Goal: Use online tool/utility

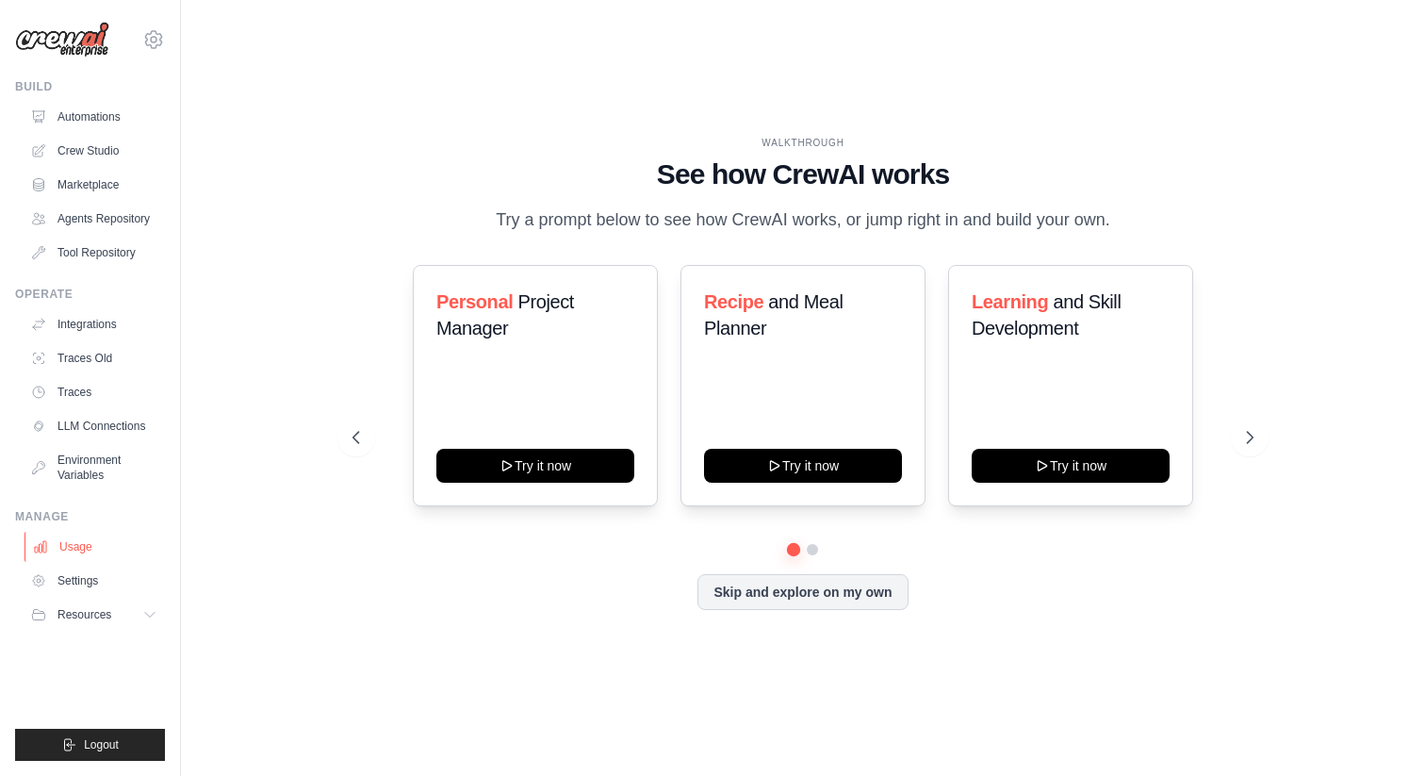
click at [74, 558] on link "Usage" at bounding box center [96, 546] width 142 height 30
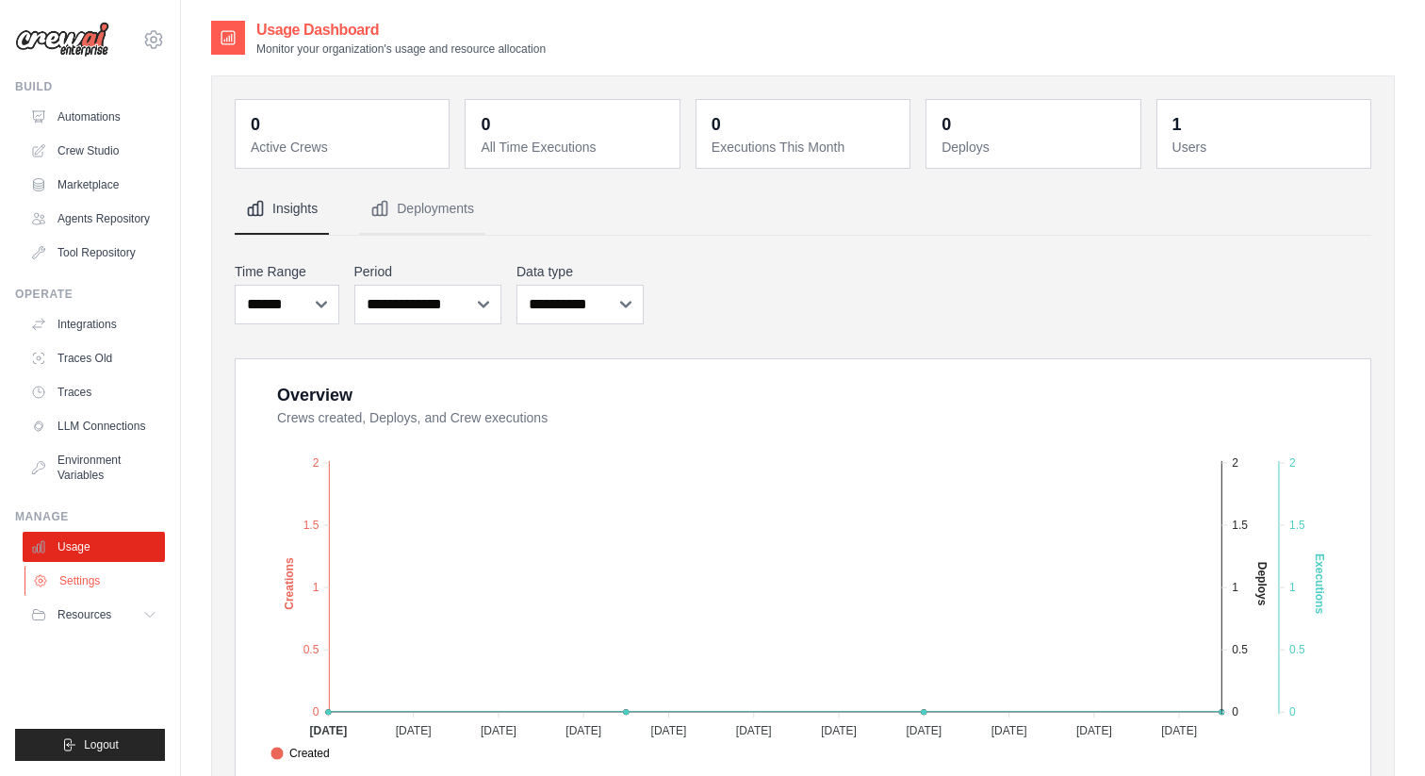
click at [71, 580] on link "Settings" at bounding box center [96, 580] width 142 height 30
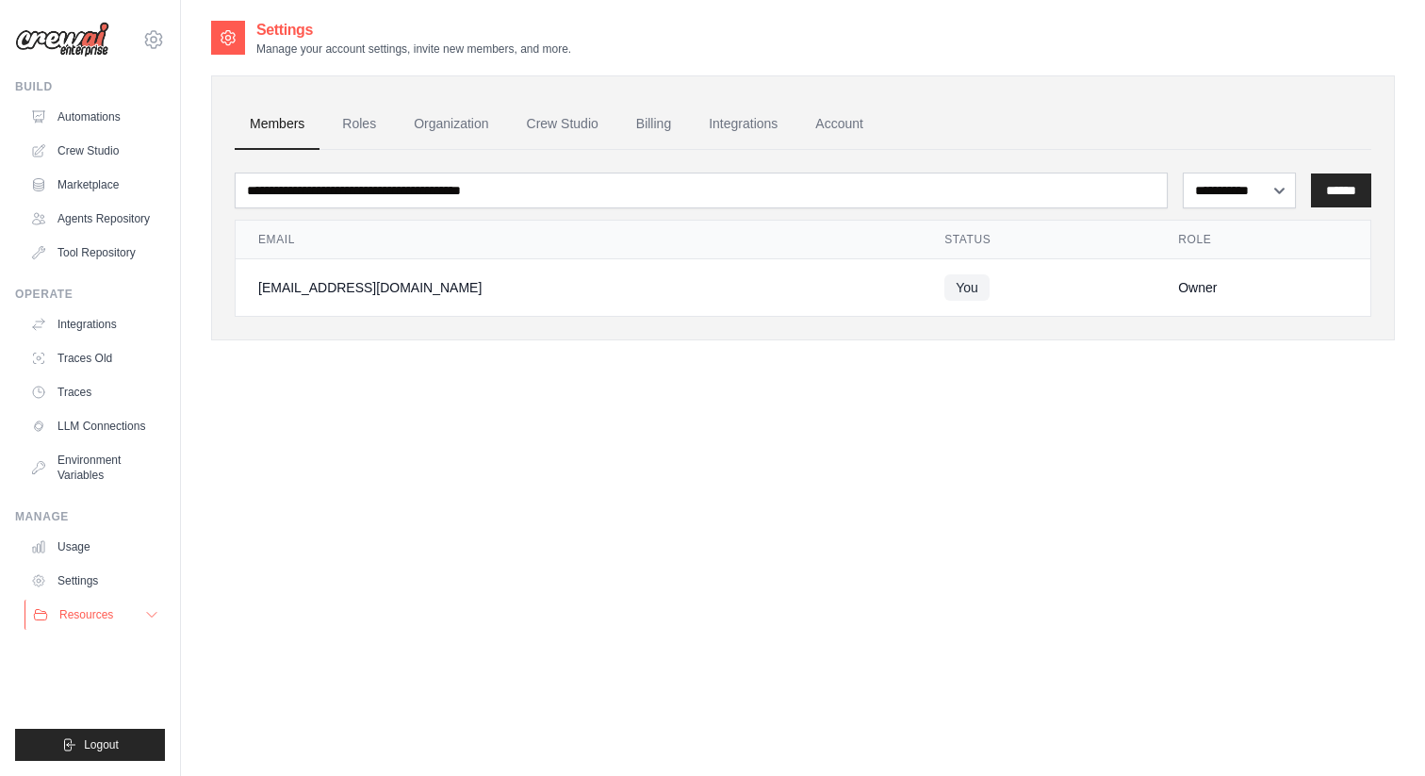
click at [89, 620] on span "Resources" at bounding box center [86, 614] width 54 height 15
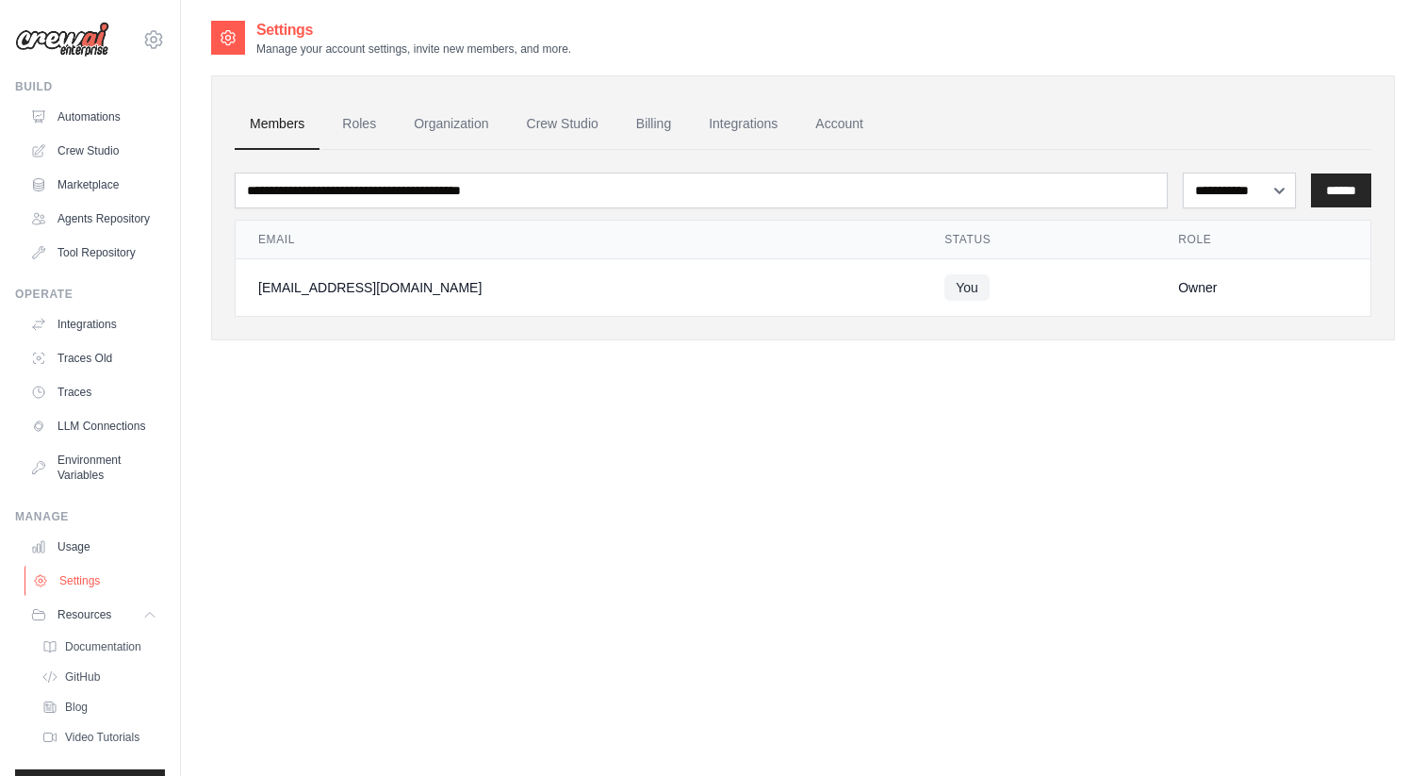
click at [78, 583] on link "Settings" at bounding box center [96, 580] width 142 height 30
click at [671, 130] on link "Billing" at bounding box center [653, 124] width 65 height 51
click at [656, 127] on link "Billing" at bounding box center [653, 124] width 65 height 51
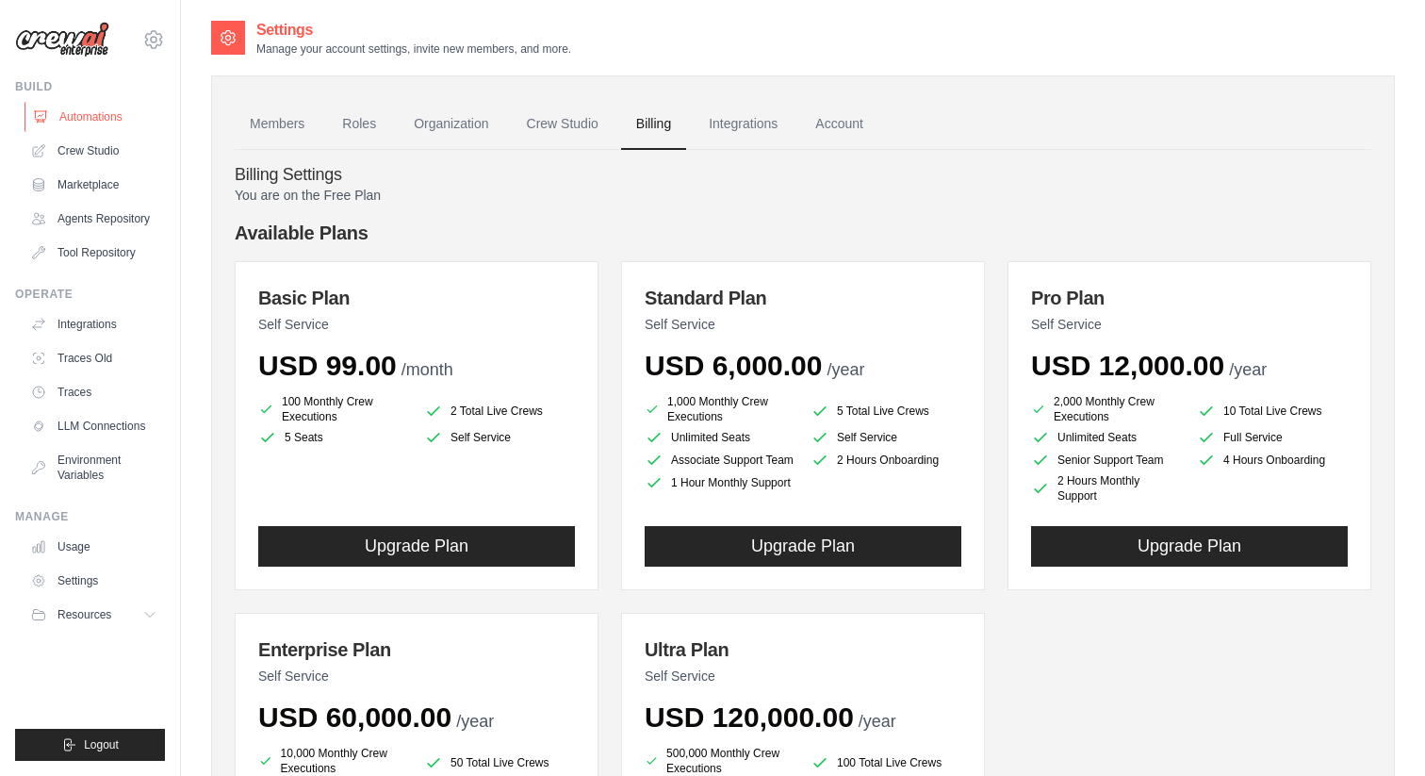
click at [107, 104] on link "Automations" at bounding box center [96, 117] width 142 height 30
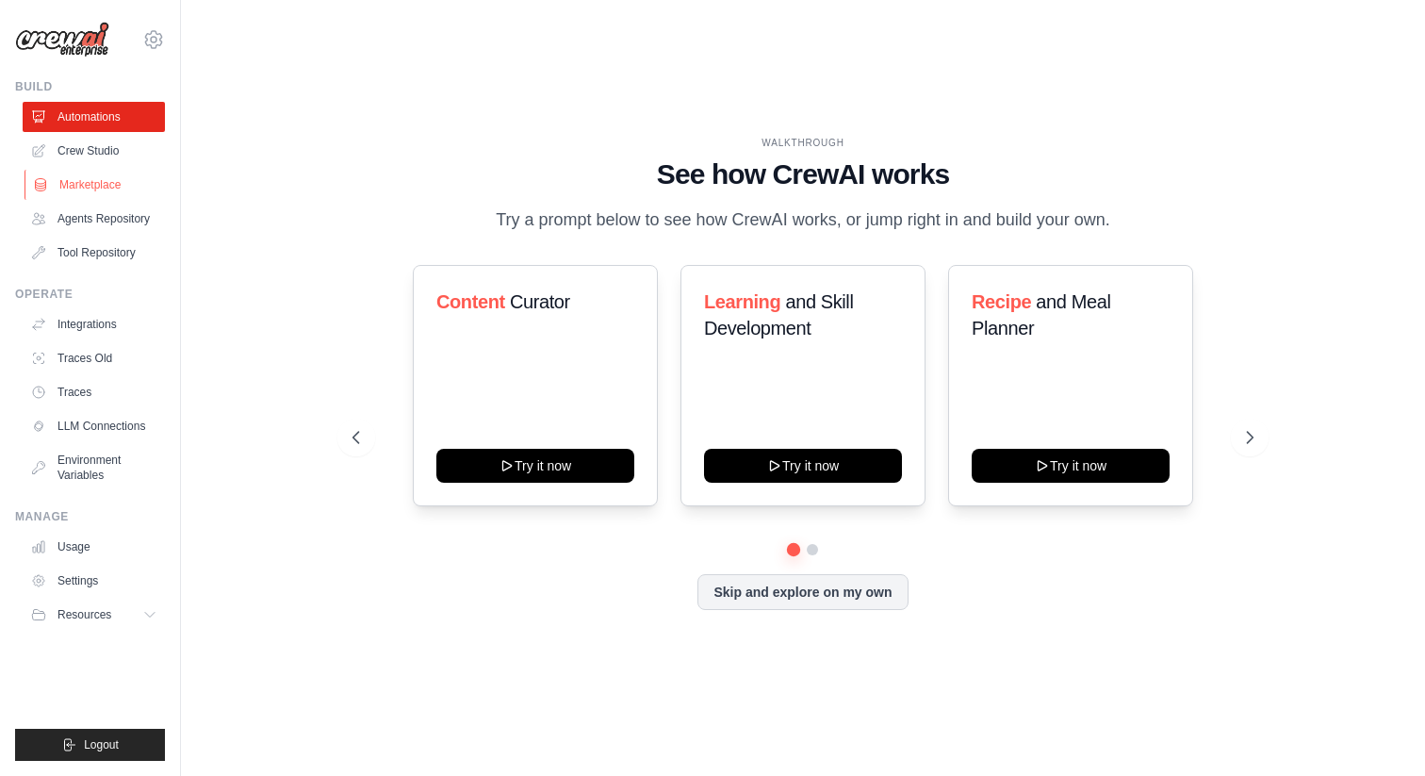
click at [97, 187] on link "Marketplace" at bounding box center [96, 185] width 142 height 30
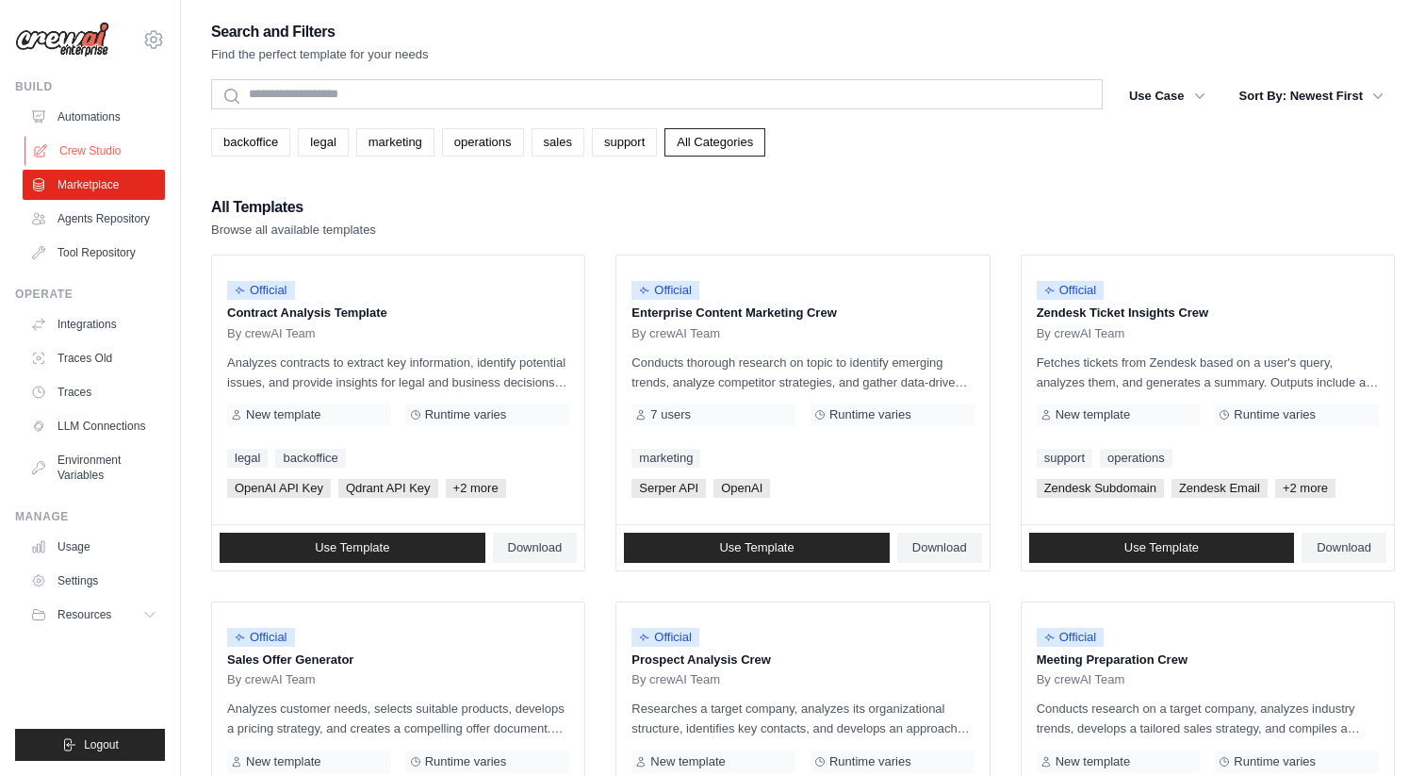
click at [98, 154] on link "Crew Studio" at bounding box center [96, 151] width 142 height 30
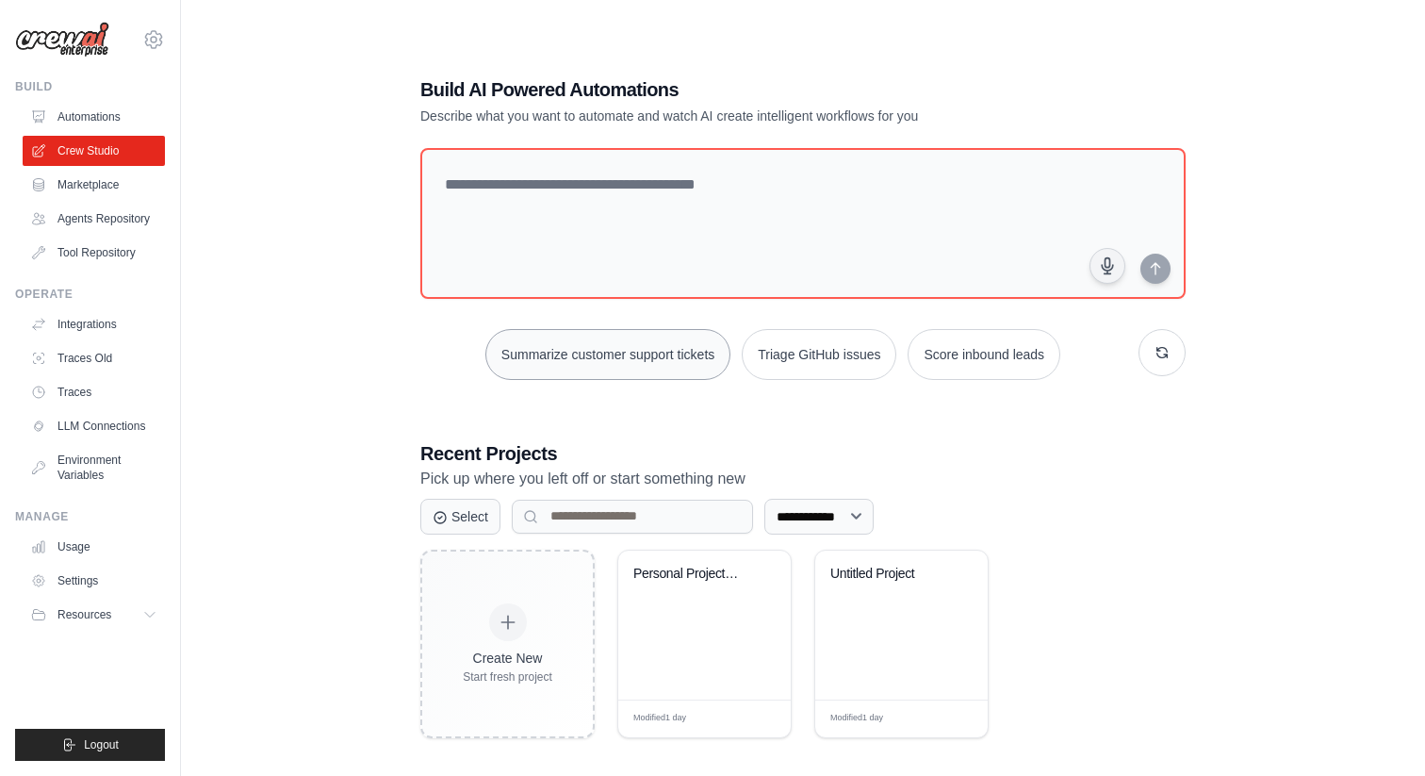
scroll to position [38, 0]
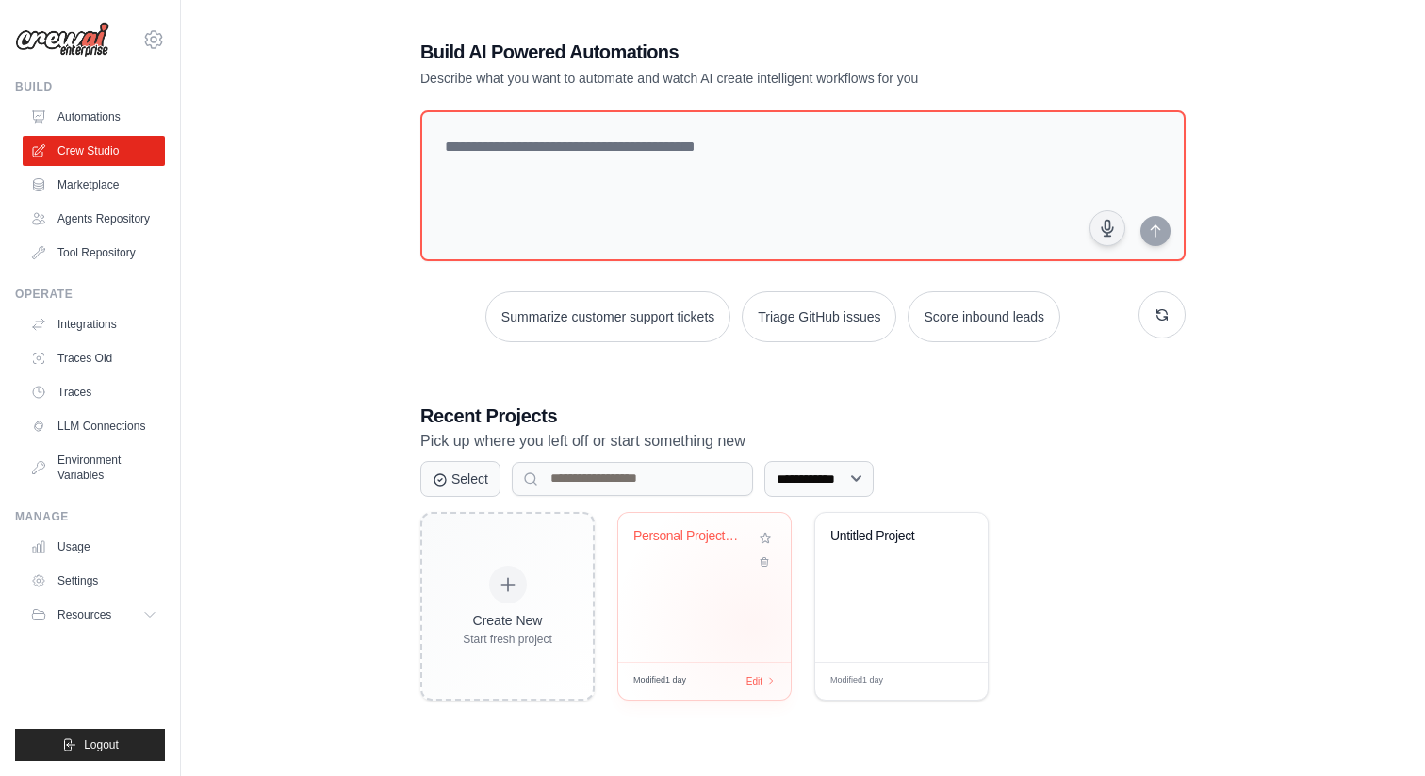
click at [752, 614] on div "Personal Project Management Assista..." at bounding box center [704, 587] width 172 height 149
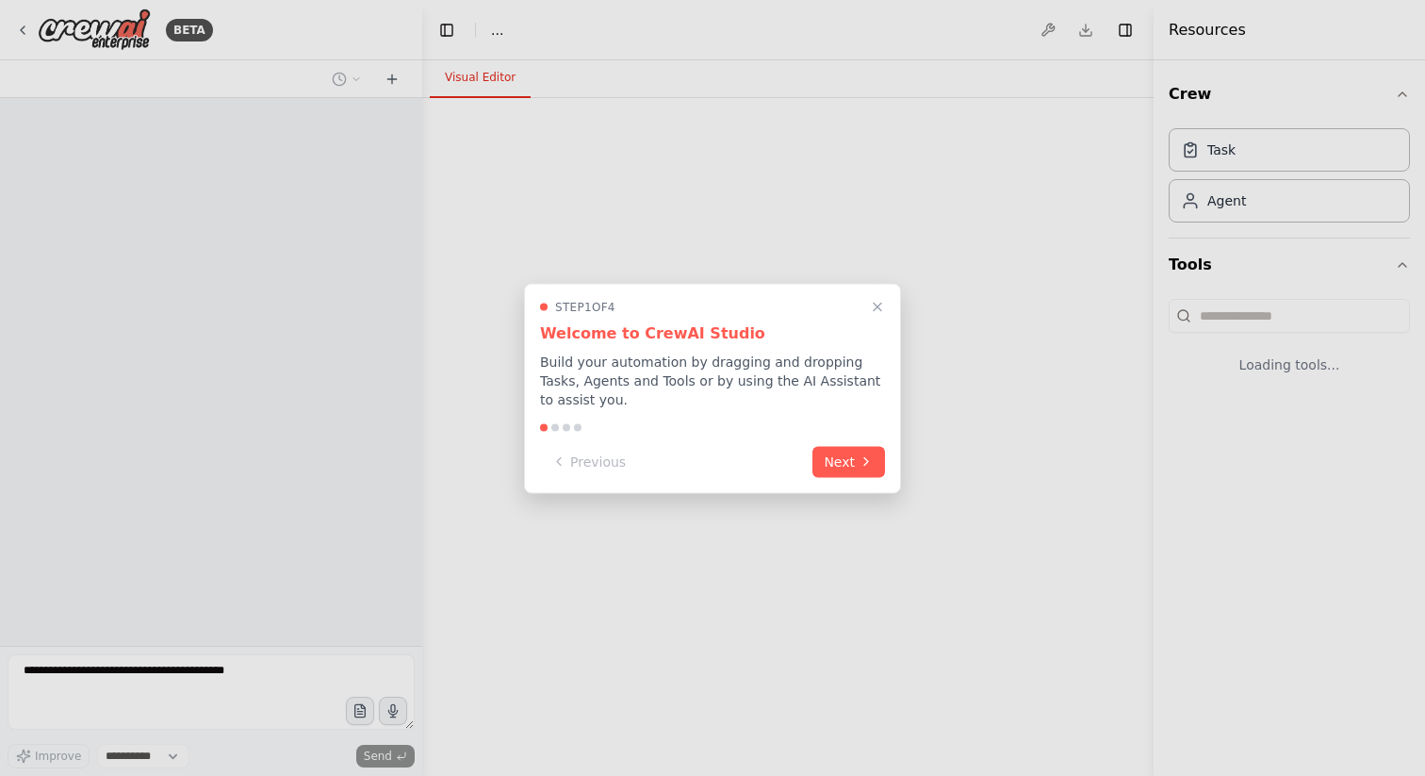
select select "****"
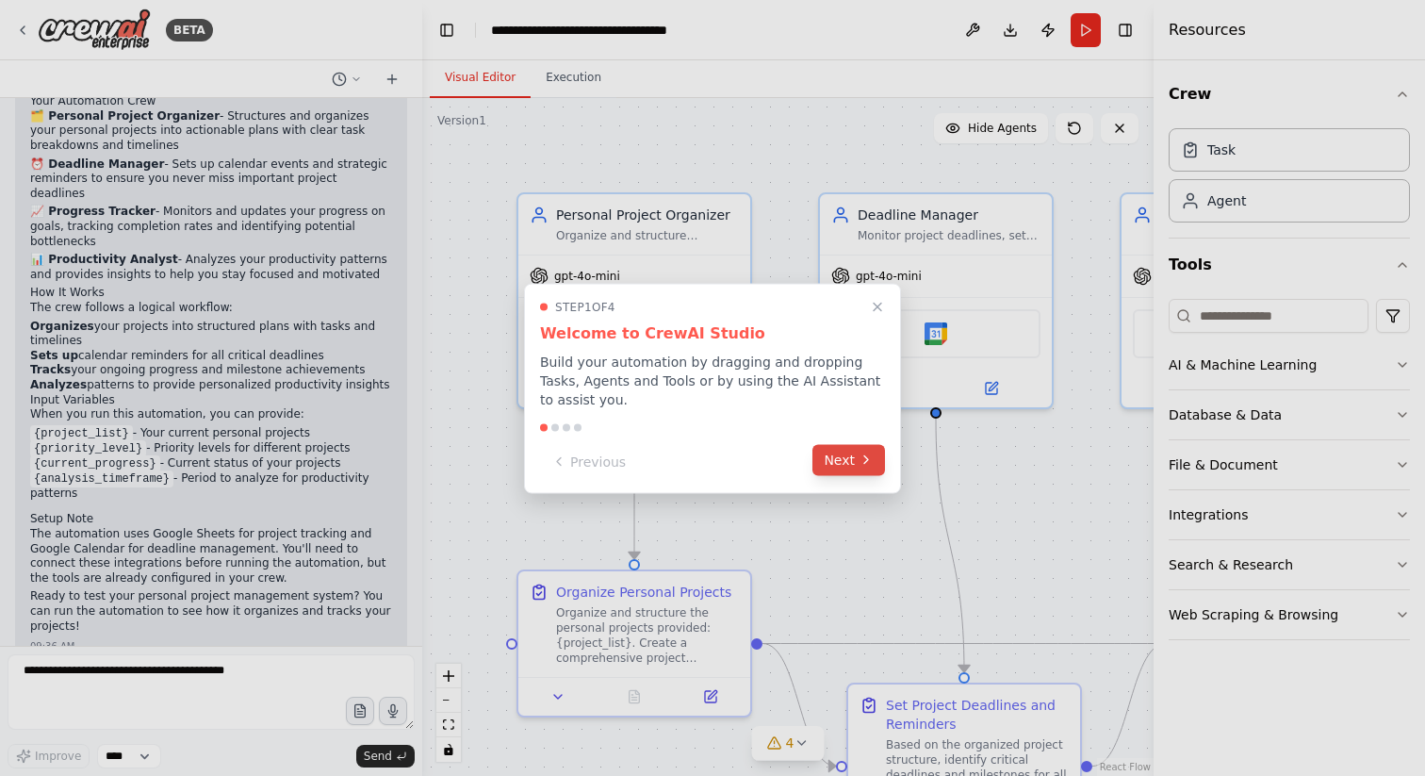
scroll to position [1333, 0]
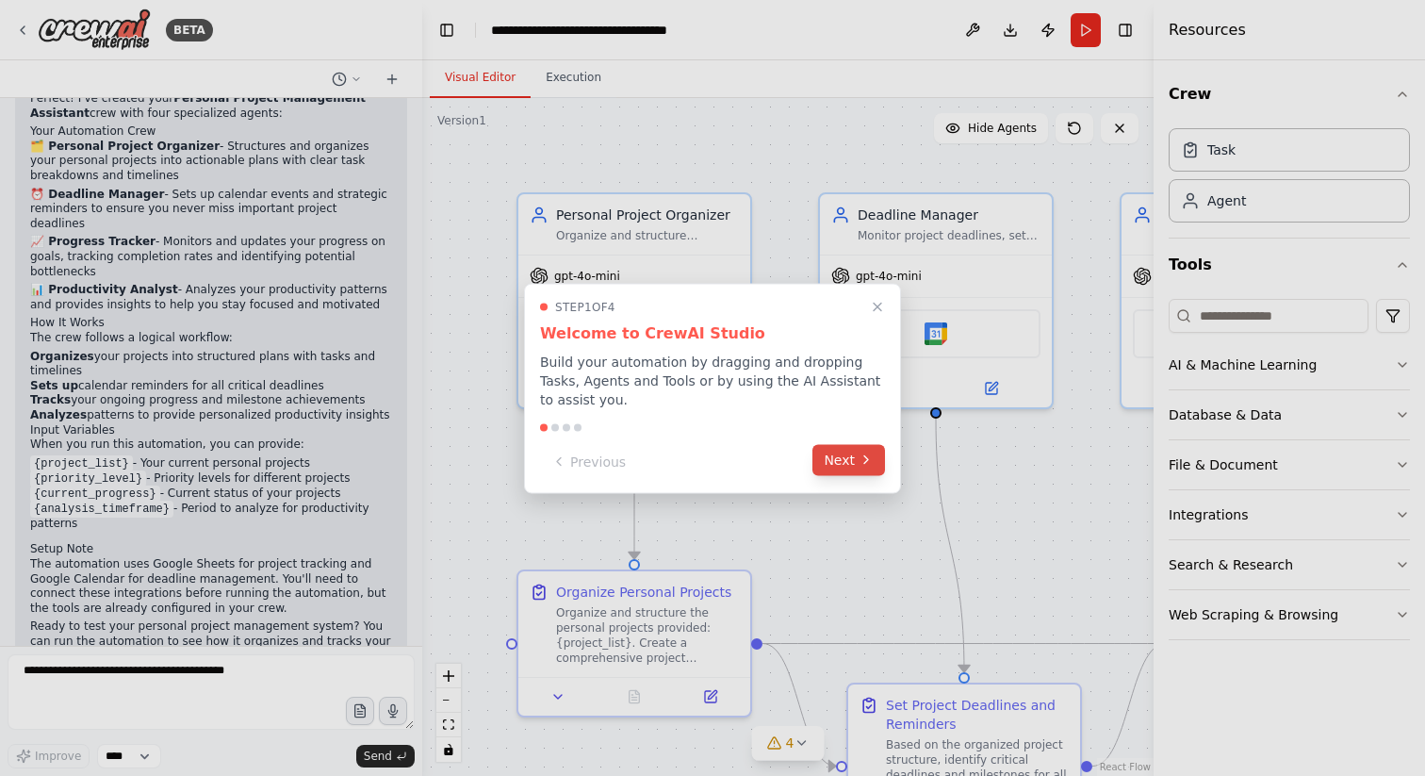
click at [859, 452] on icon at bounding box center [865, 459] width 15 height 15
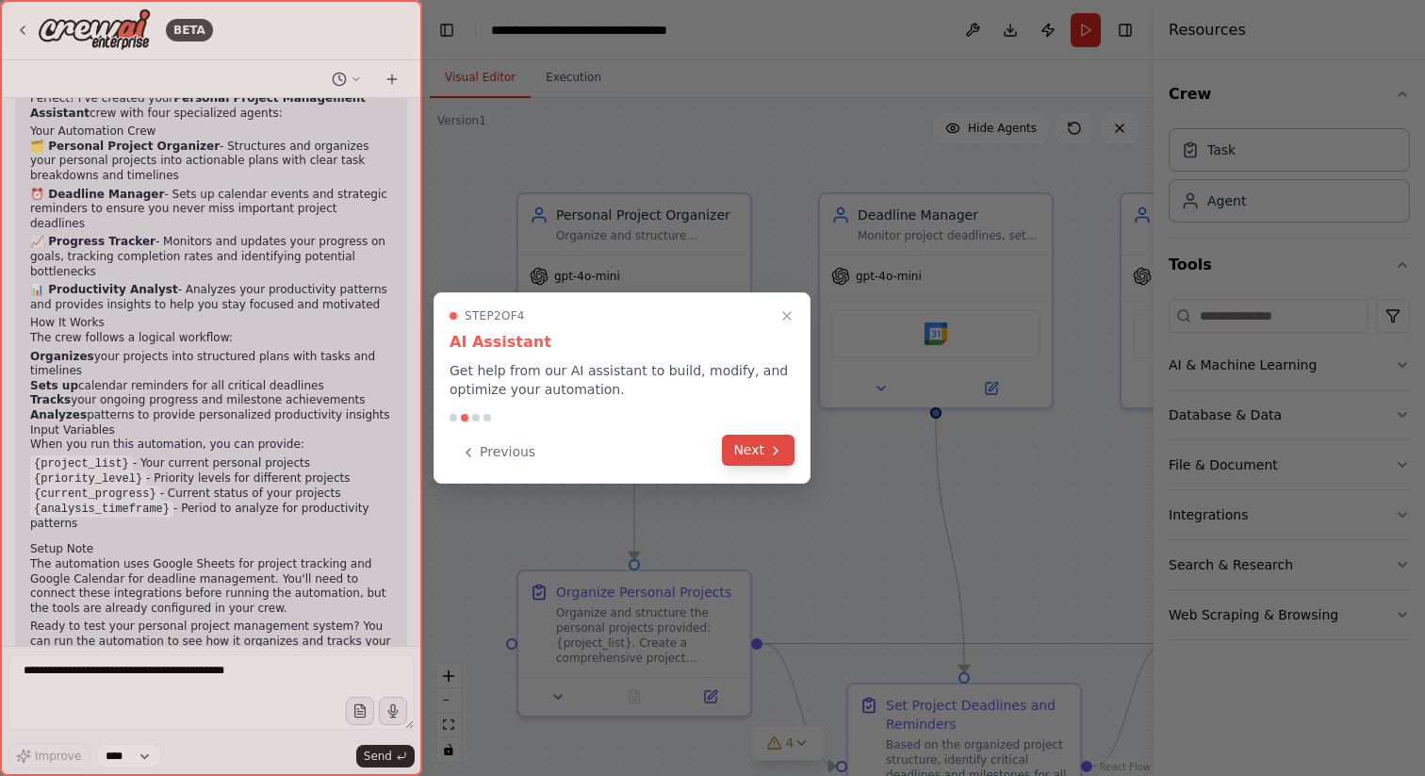
click at [767, 458] on button "Next" at bounding box center [758, 449] width 73 height 31
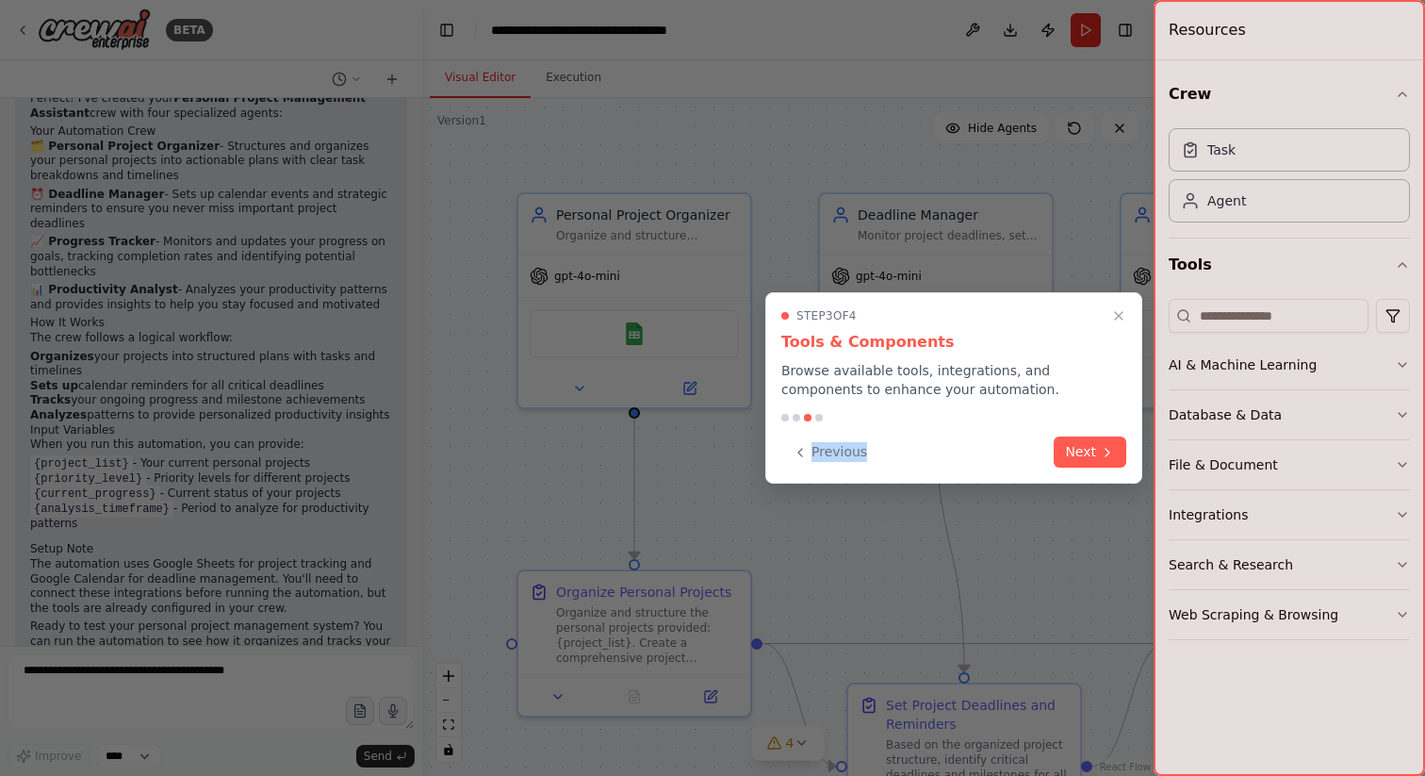
drag, startPoint x: 767, startPoint y: 458, endPoint x: 997, endPoint y: 444, distance: 230.4
click at [767, 458] on div "Step 3 of 4 Tools & Components Browse available tools, integrations, and compon…" at bounding box center [953, 387] width 377 height 191
click at [1074, 443] on button "Next" at bounding box center [1090, 449] width 73 height 31
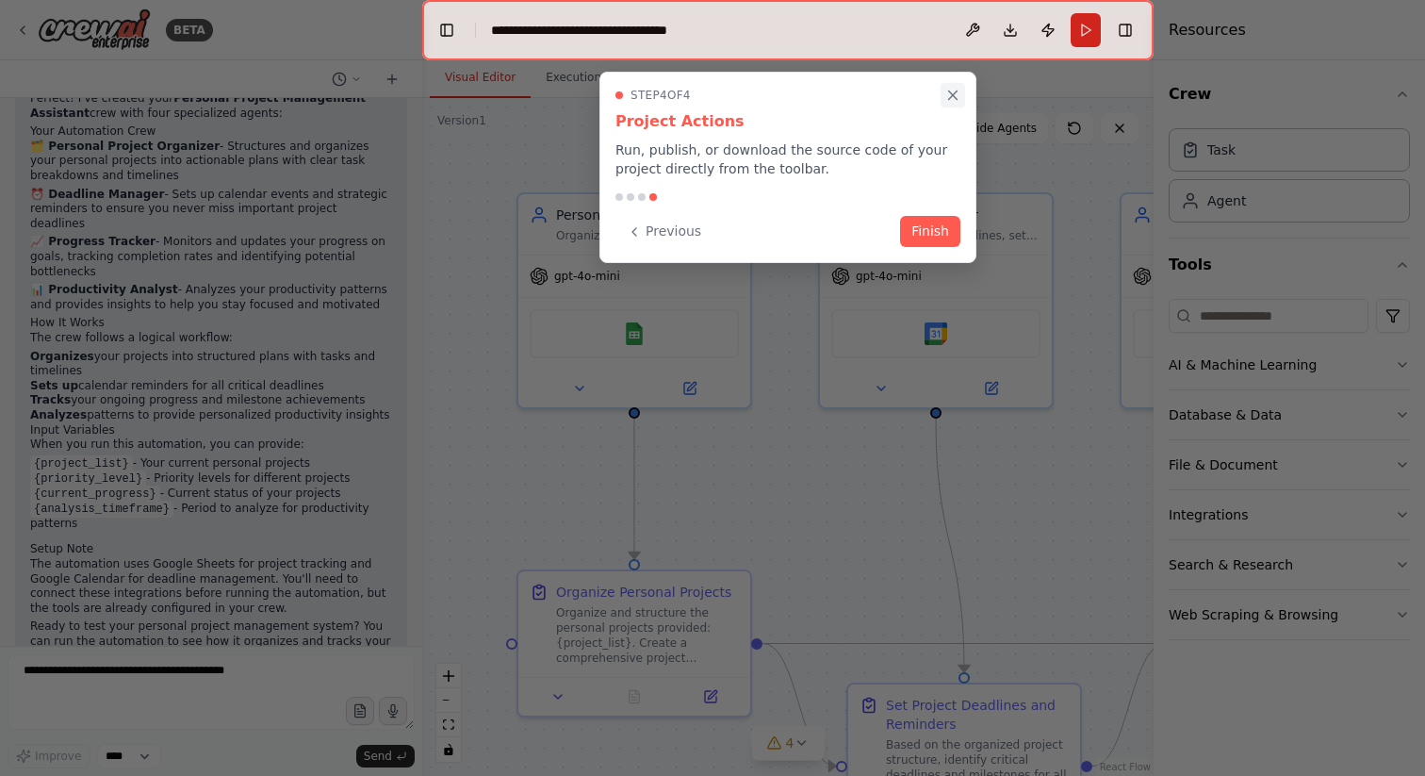
click at [951, 92] on icon "Close walkthrough" at bounding box center [953, 95] width 8 height 8
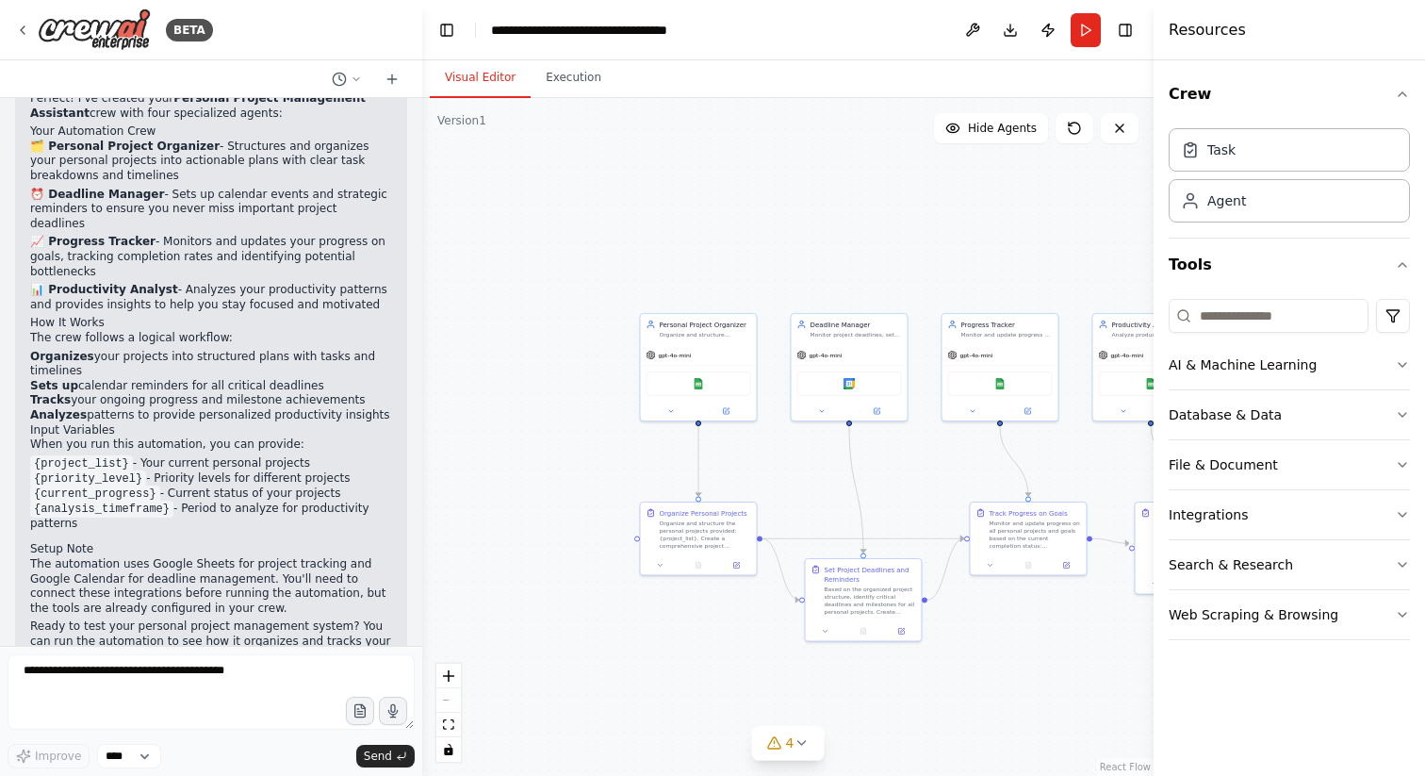
drag, startPoint x: 909, startPoint y: 462, endPoint x: 752, endPoint y: 414, distance: 164.6
click at [752, 415] on div ".deletable-edge-delete-btn { width: 20px; height: 20px; border: 0px solid #ffff…" at bounding box center [787, 437] width 731 height 678
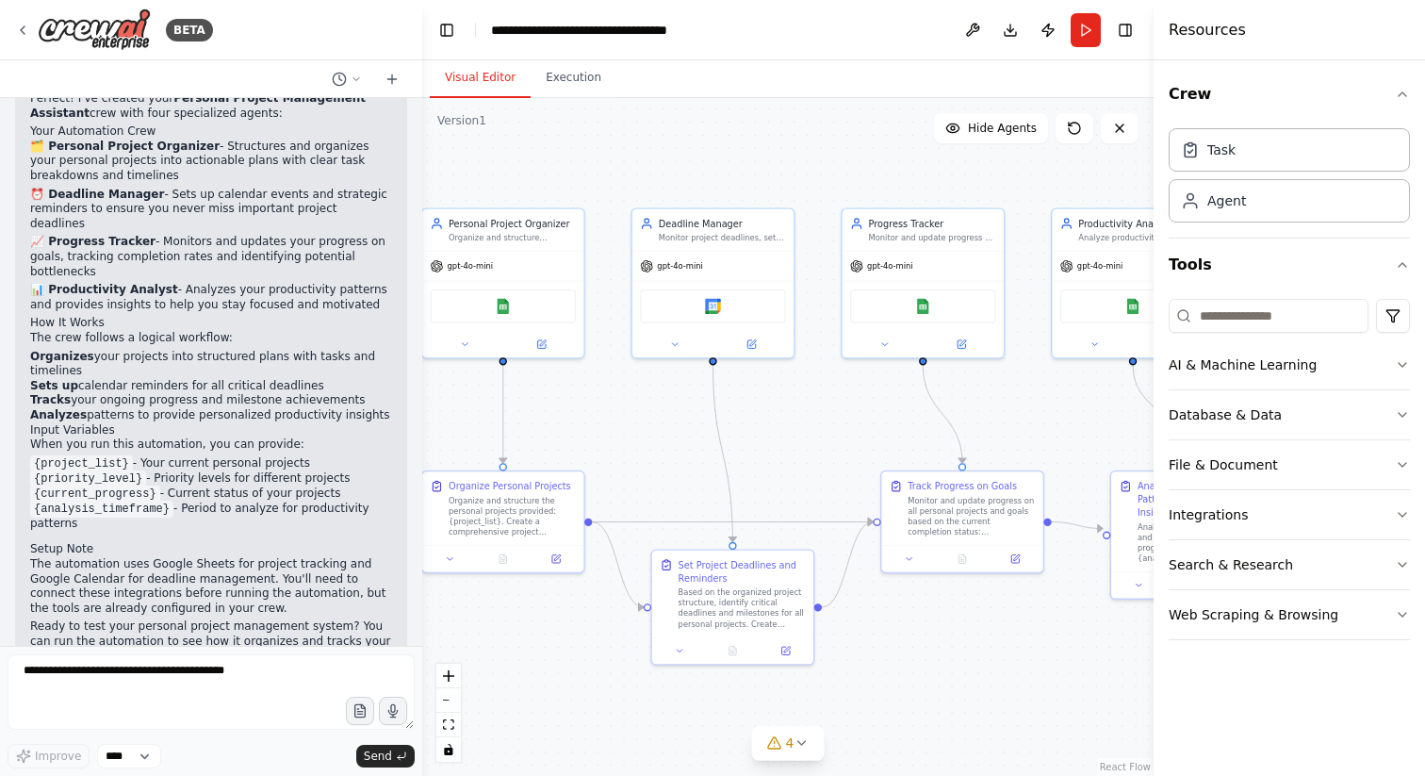
drag, startPoint x: 816, startPoint y: 468, endPoint x: 635, endPoint y: 497, distance: 183.1
click at [635, 497] on div ".deletable-edge-delete-btn { width: 20px; height: 20px; border: 0px solid #ffff…" at bounding box center [787, 437] width 731 height 678
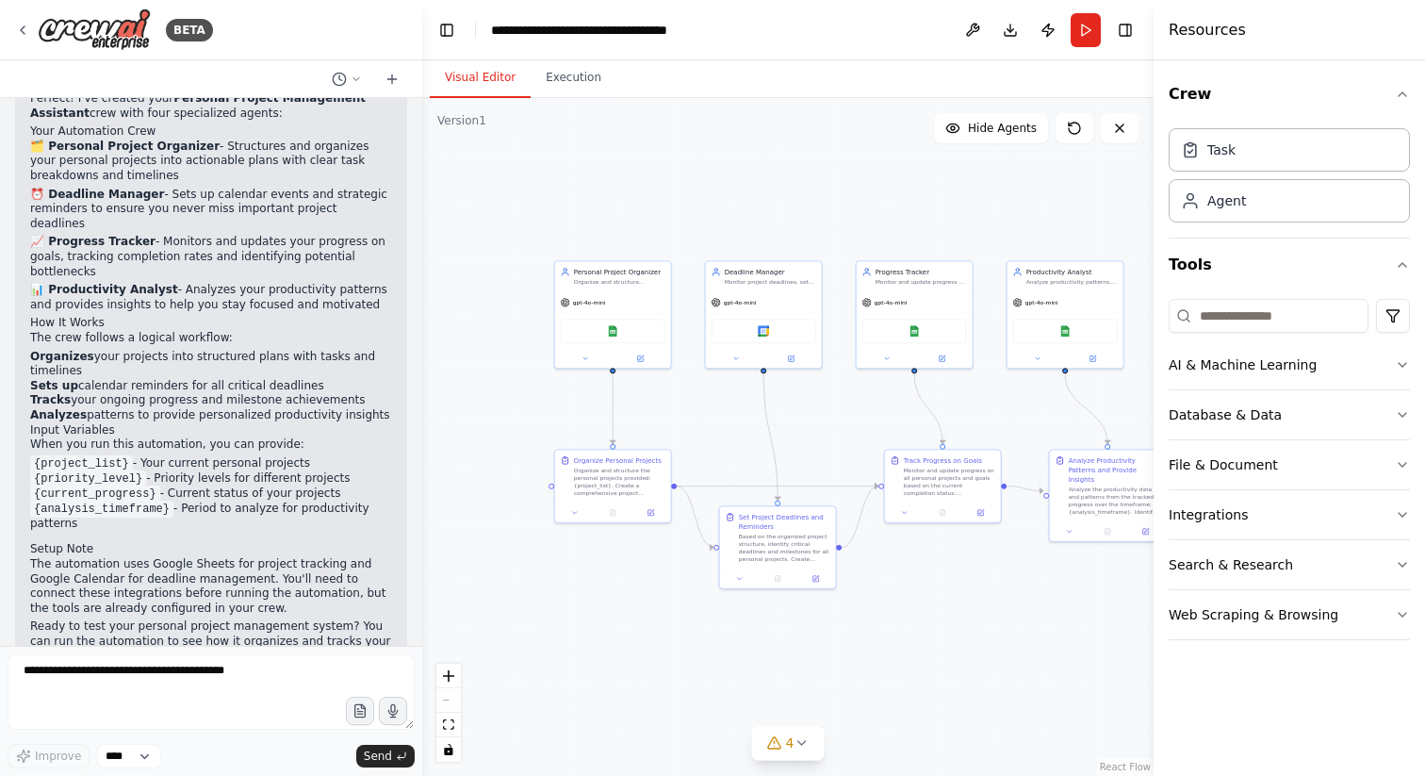
drag, startPoint x: 635, startPoint y: 497, endPoint x: 823, endPoint y: 448, distance: 193.8
click at [823, 448] on div ".deletable-edge-delete-btn { width: 20px; height: 20px; border: 0px solid #ffff…" at bounding box center [787, 437] width 731 height 678
